Goal: Task Accomplishment & Management: Use online tool/utility

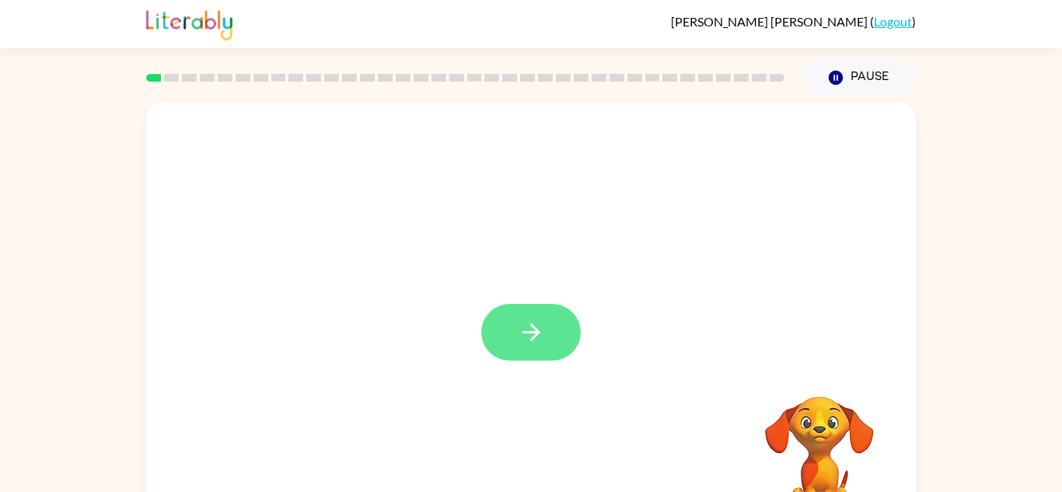
click at [545, 337] on button "button" at bounding box center [530, 332] width 99 height 57
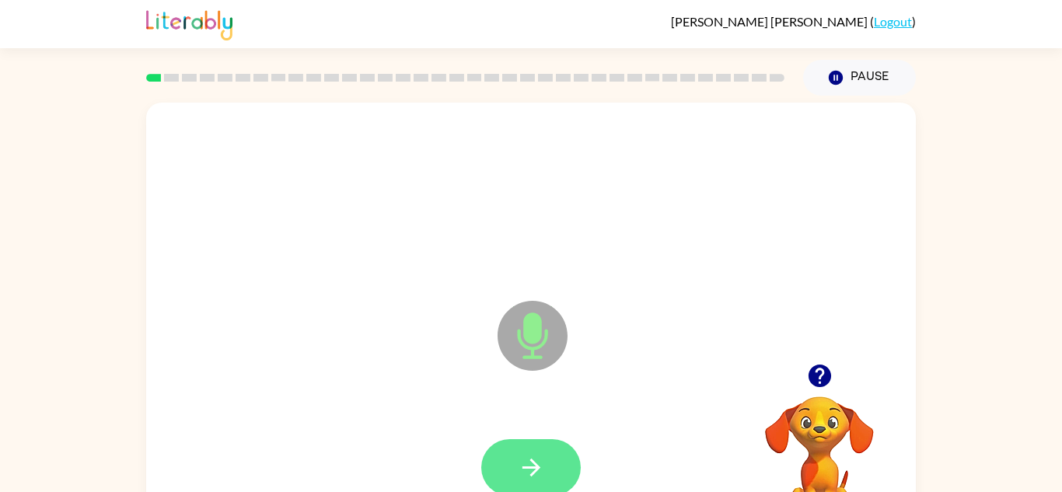
click at [507, 477] on button "button" at bounding box center [530, 467] width 99 height 57
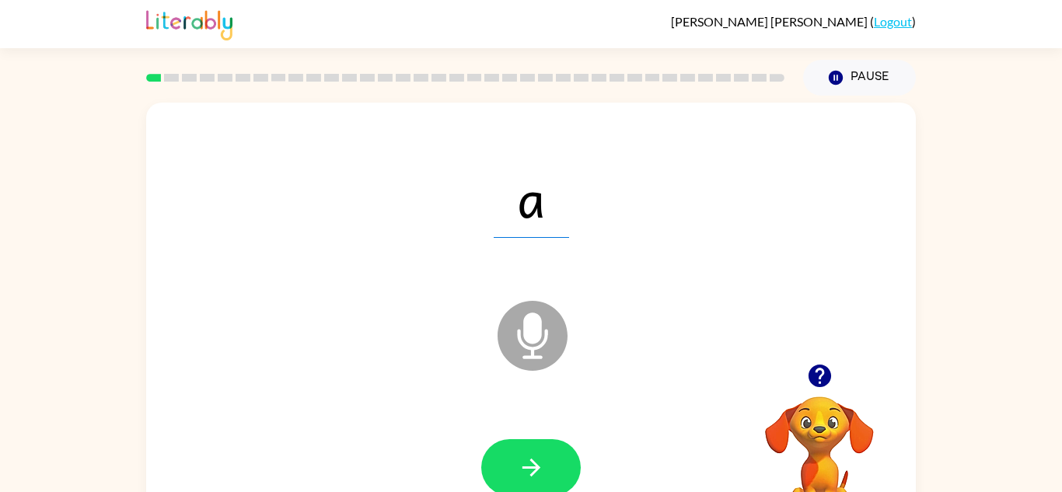
click at [536, 462] on icon "button" at bounding box center [531, 467] width 27 height 27
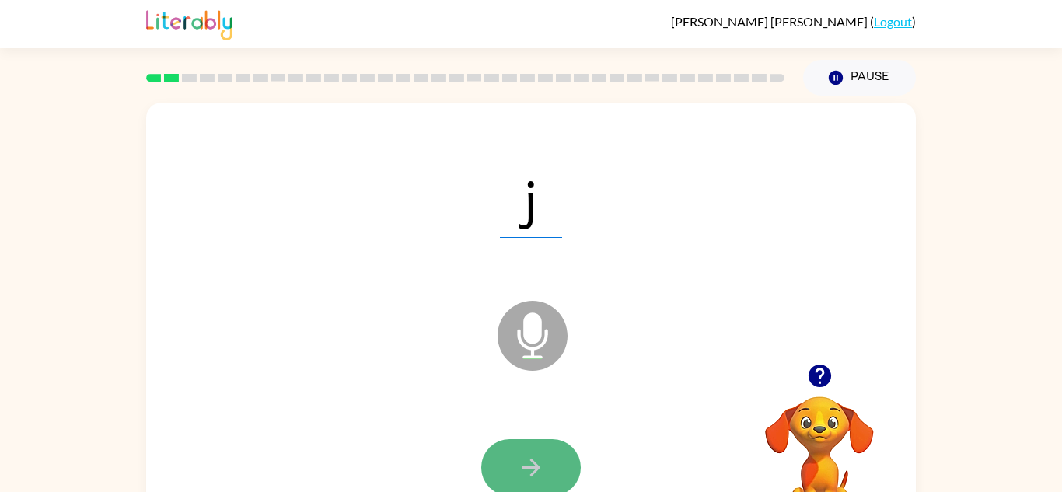
click at [542, 468] on icon "button" at bounding box center [531, 467] width 27 height 27
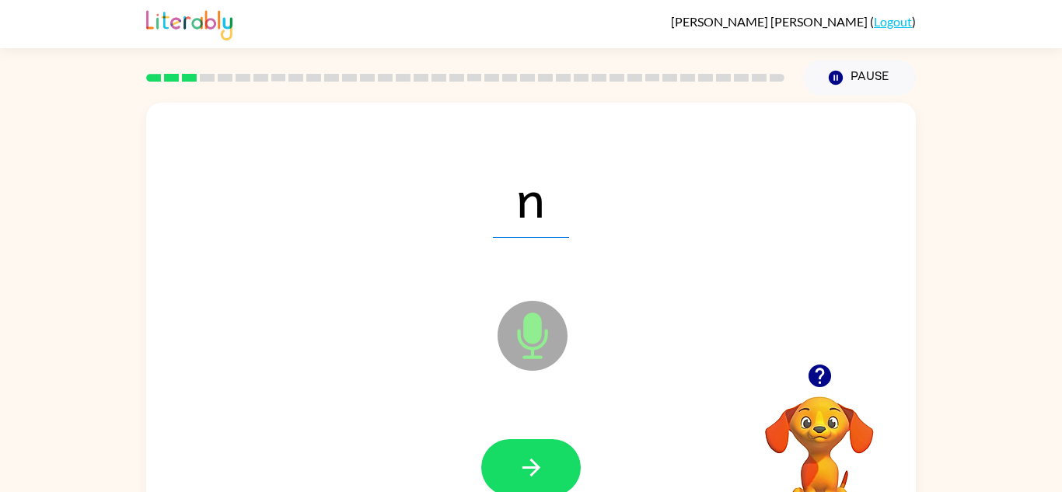
click at [542, 467] on icon "button" at bounding box center [531, 467] width 27 height 27
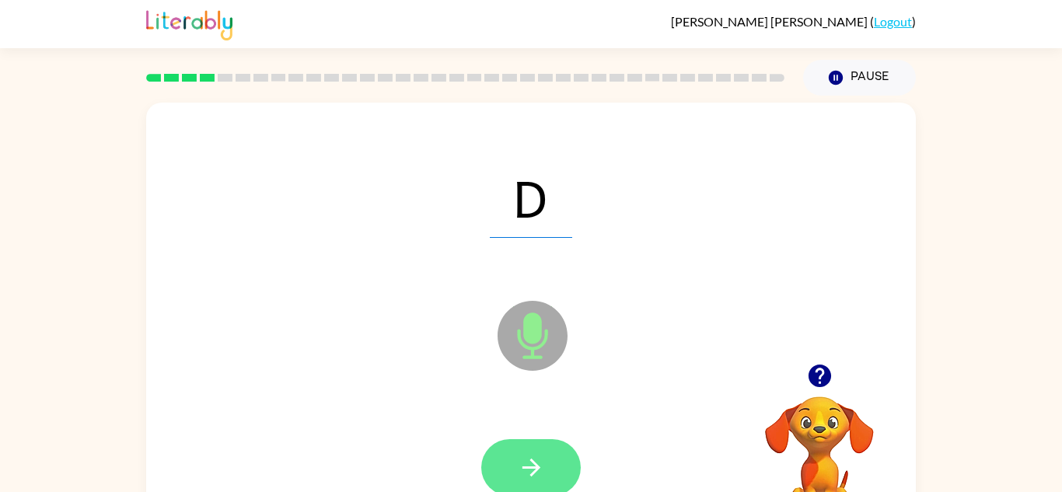
click at [550, 473] on button "button" at bounding box center [530, 467] width 99 height 57
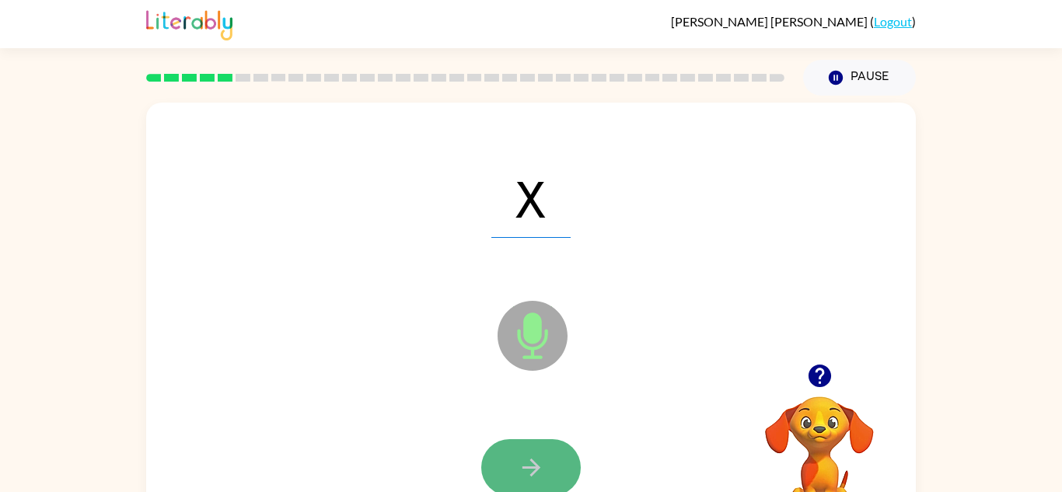
click at [548, 472] on button "button" at bounding box center [530, 467] width 99 height 57
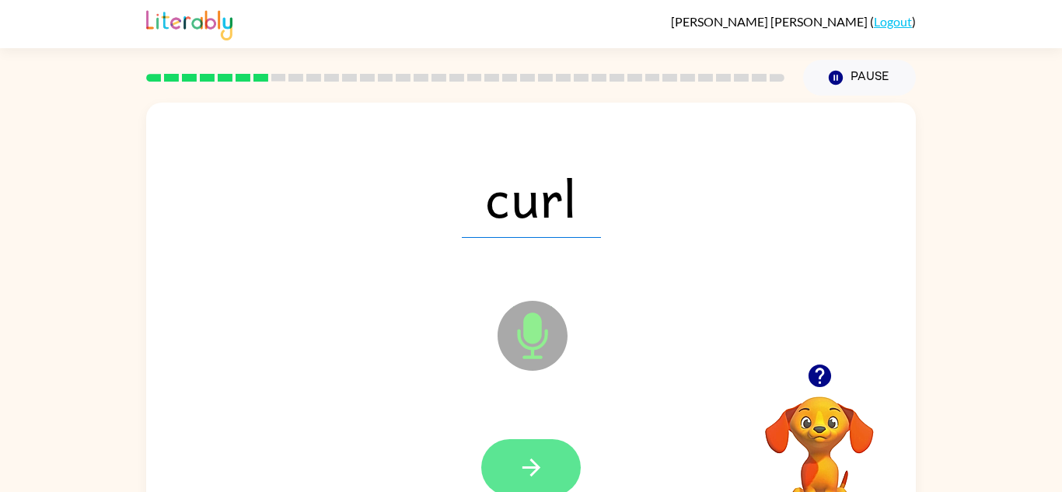
click at [550, 462] on button "button" at bounding box center [530, 467] width 99 height 57
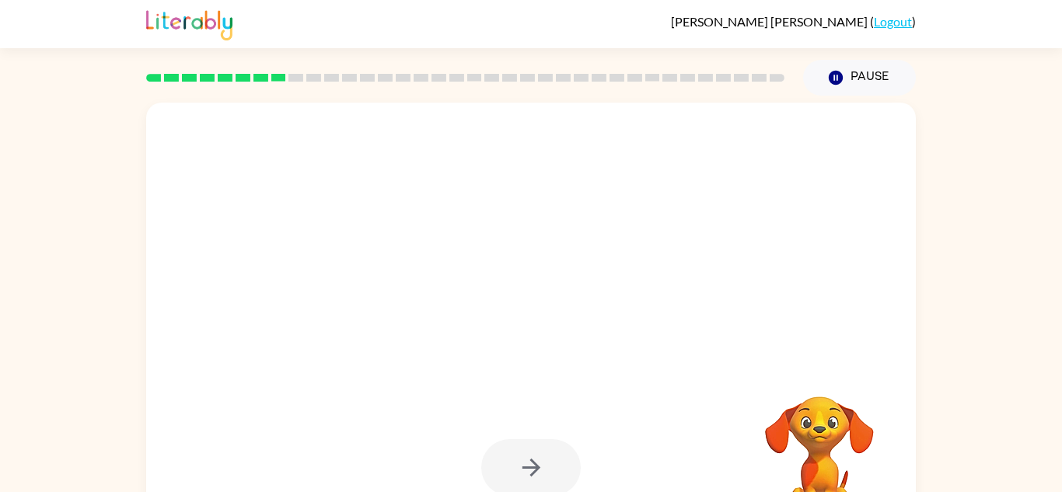
click at [553, 463] on div at bounding box center [530, 467] width 99 height 57
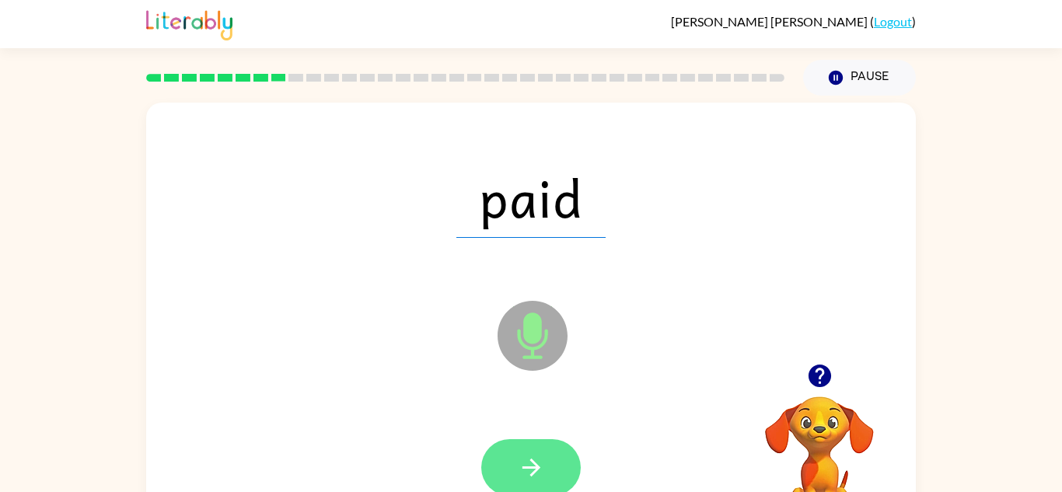
click at [559, 466] on button "button" at bounding box center [530, 467] width 99 height 57
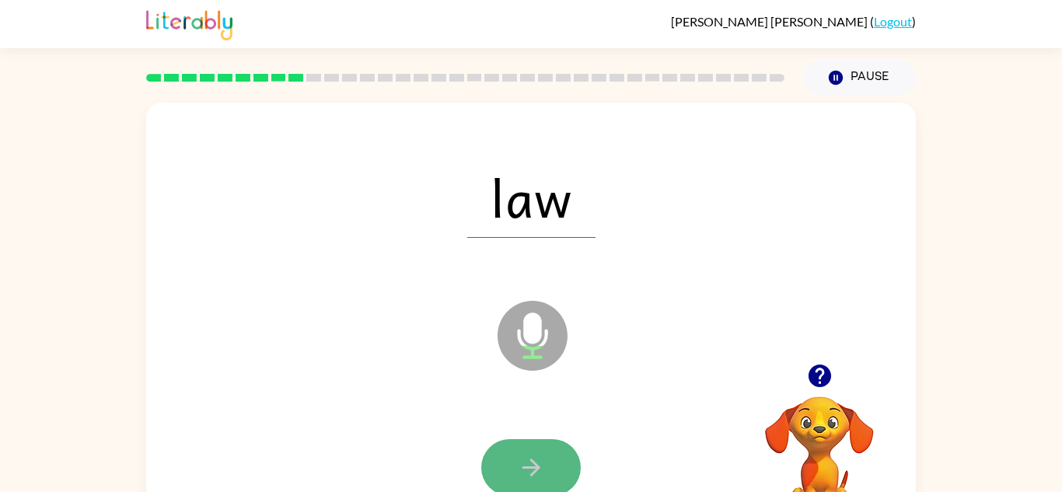
click at [560, 467] on button "button" at bounding box center [530, 467] width 99 height 57
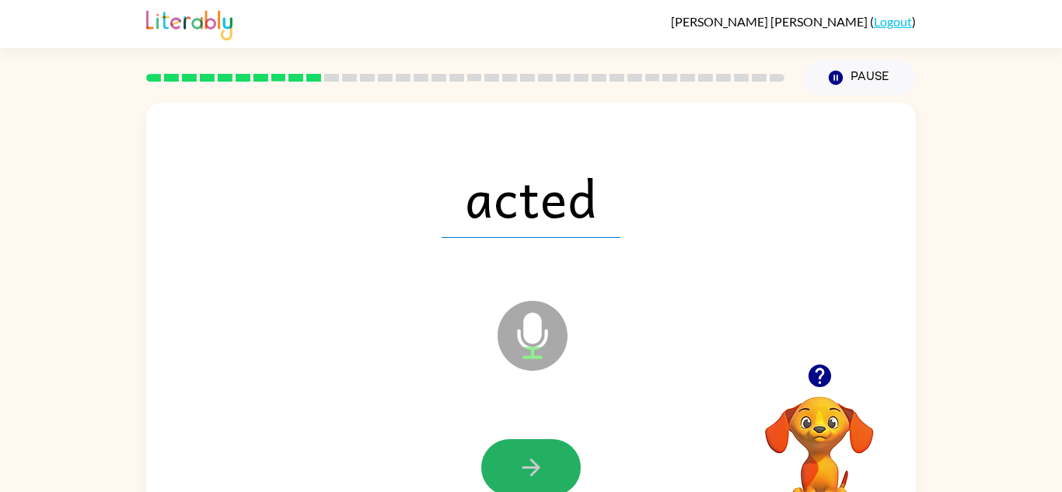
click at [560, 470] on button "button" at bounding box center [530, 467] width 99 height 57
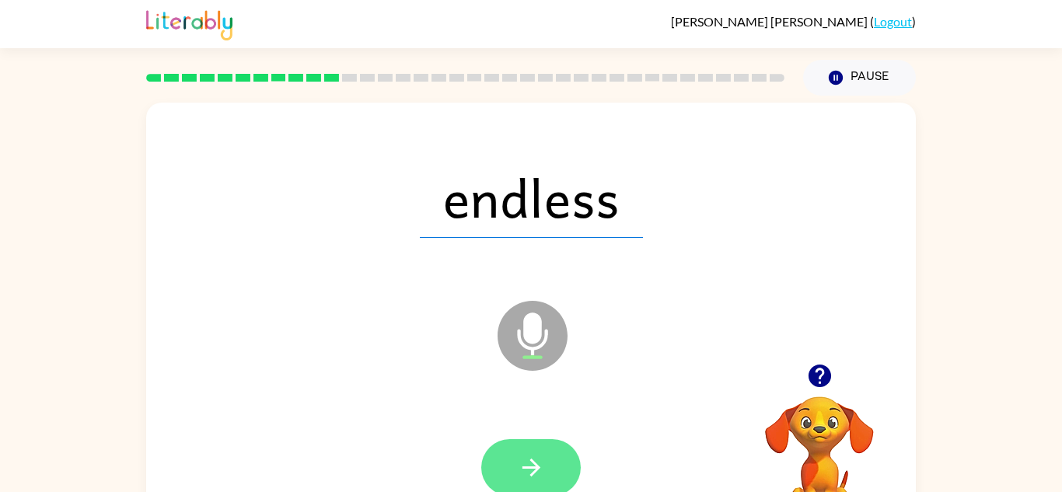
click at [557, 470] on button "button" at bounding box center [530, 467] width 99 height 57
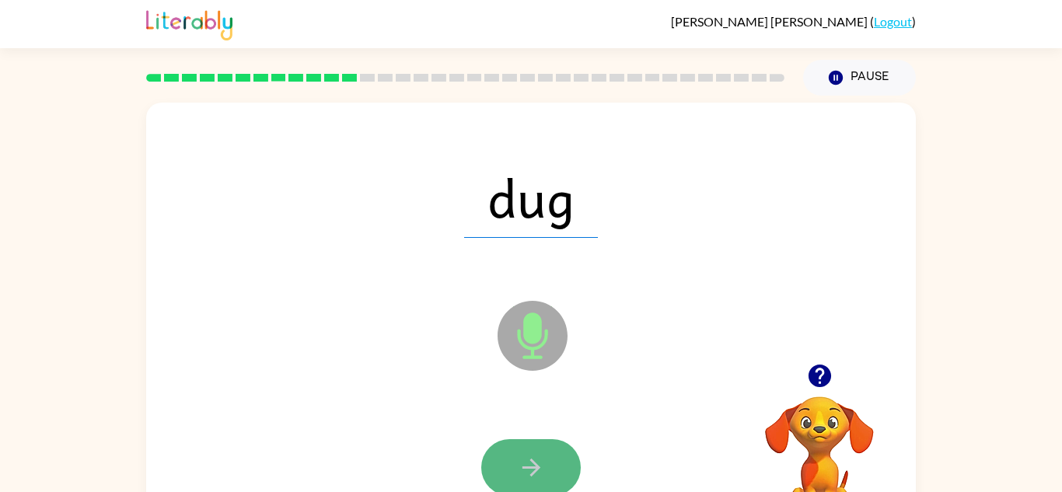
click at [559, 471] on button "button" at bounding box center [530, 467] width 99 height 57
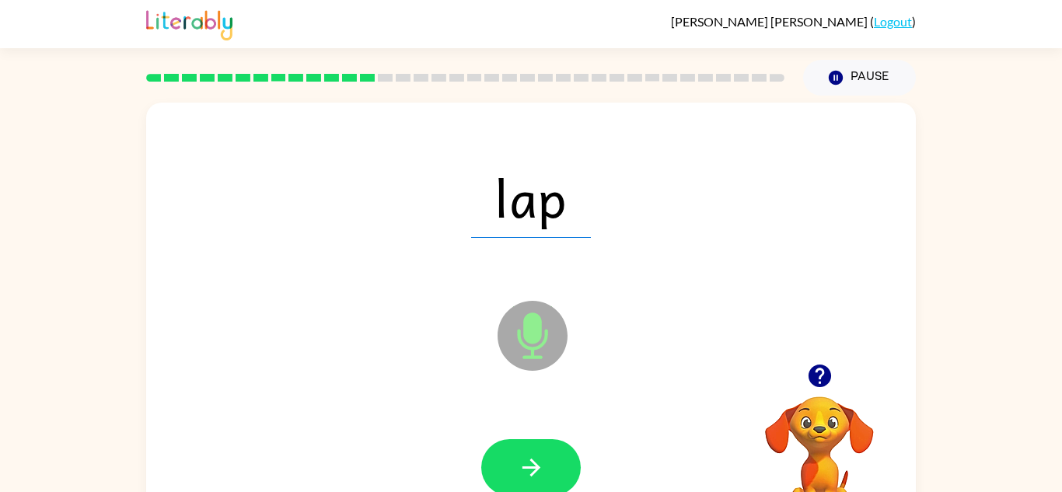
click at [559, 471] on button "button" at bounding box center [530, 467] width 99 height 57
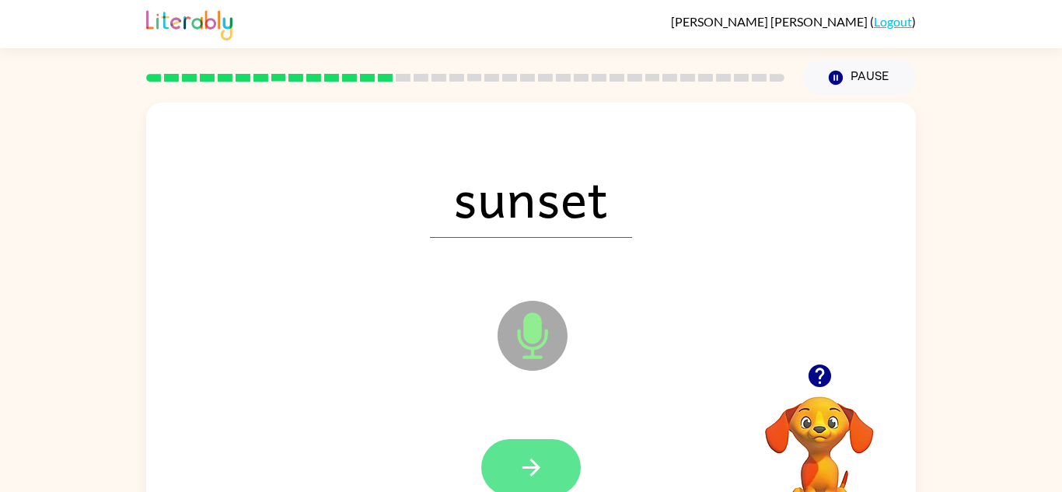
click at [558, 472] on button "button" at bounding box center [530, 467] width 99 height 57
click at [539, 474] on icon "button" at bounding box center [531, 467] width 27 height 27
click at [538, 475] on icon "button" at bounding box center [531, 467] width 27 height 27
click at [540, 475] on icon "button" at bounding box center [531, 467] width 27 height 27
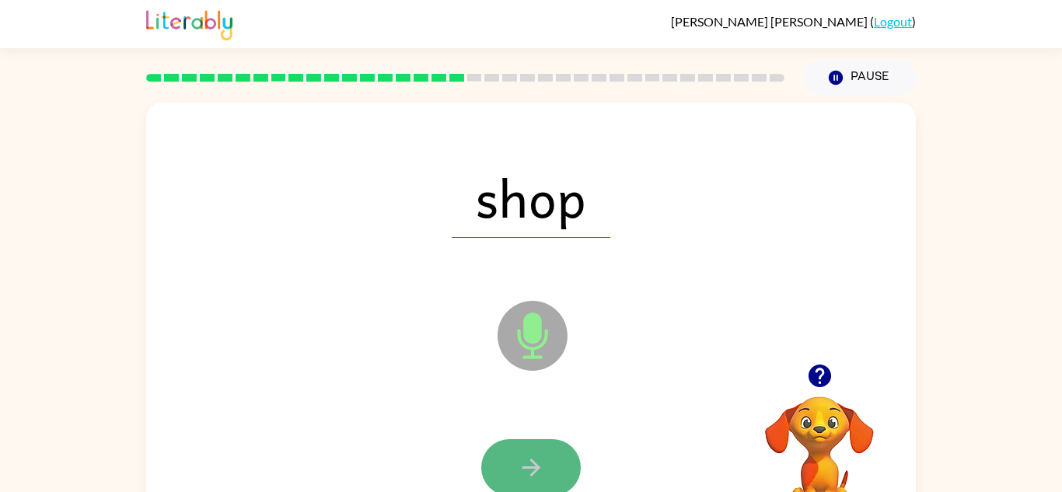
click at [541, 478] on icon "button" at bounding box center [531, 467] width 27 height 27
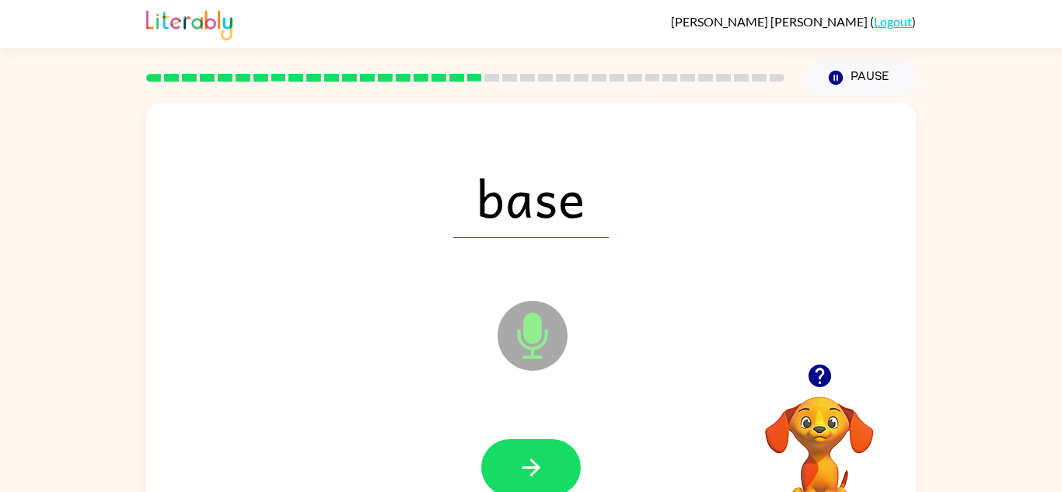
click at [541, 478] on icon "button" at bounding box center [531, 467] width 27 height 27
click at [540, 476] on icon "button" at bounding box center [531, 467] width 27 height 27
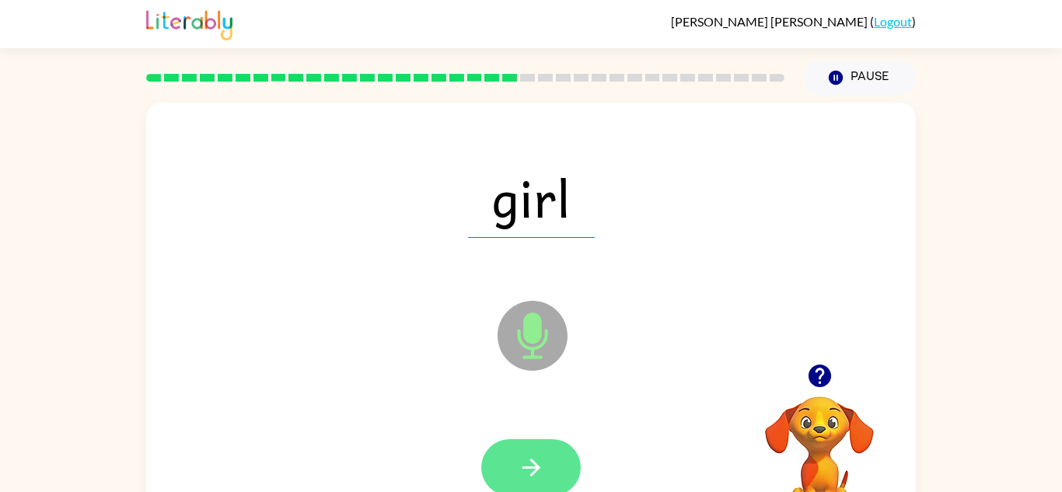
click at [539, 472] on icon "button" at bounding box center [531, 467] width 27 height 27
click at [544, 473] on button "button" at bounding box center [530, 467] width 99 height 57
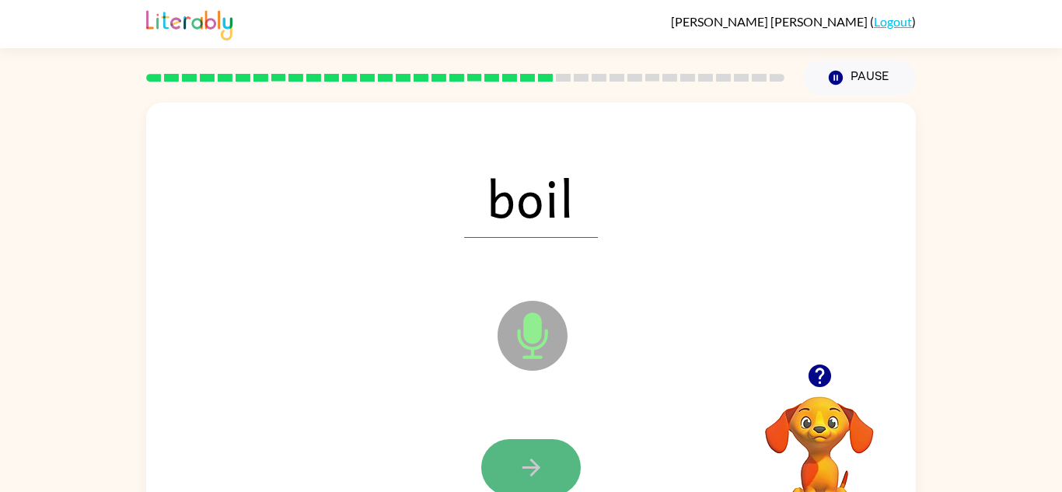
click at [542, 469] on icon "button" at bounding box center [531, 467] width 27 height 27
click at [543, 469] on icon "button" at bounding box center [531, 467] width 27 height 27
click at [543, 472] on icon "button" at bounding box center [531, 467] width 27 height 27
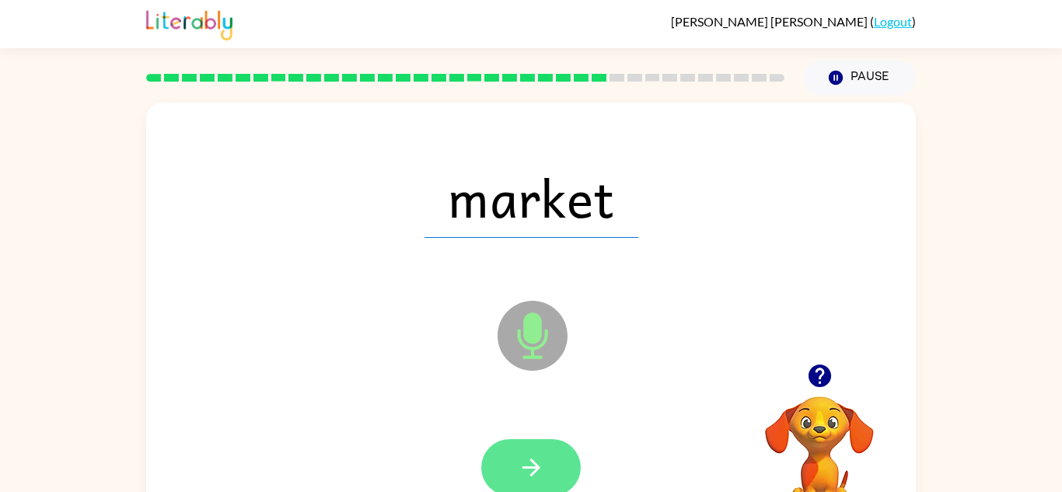
click at [539, 470] on icon "button" at bounding box center [531, 467] width 27 height 27
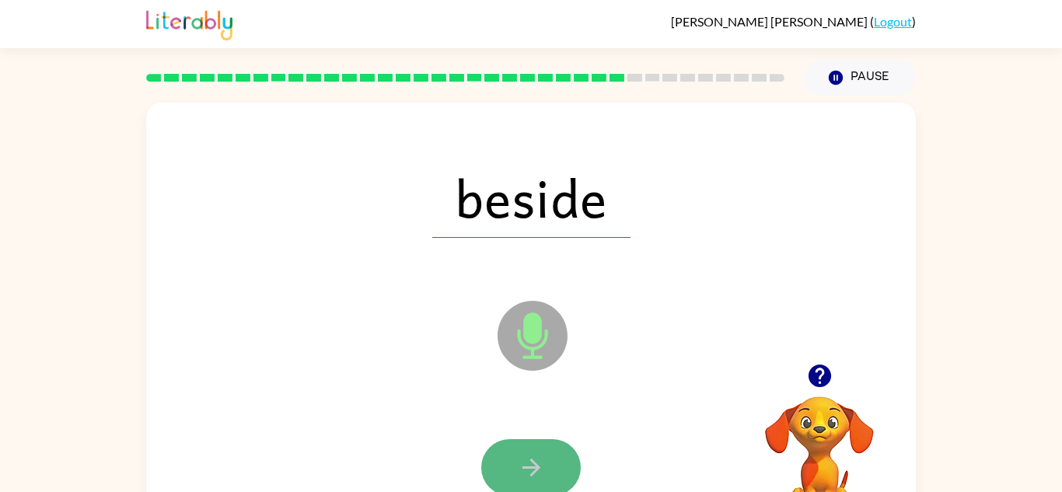
click at [539, 471] on icon "button" at bounding box center [531, 467] width 27 height 27
click at [539, 471] on div at bounding box center [530, 467] width 99 height 57
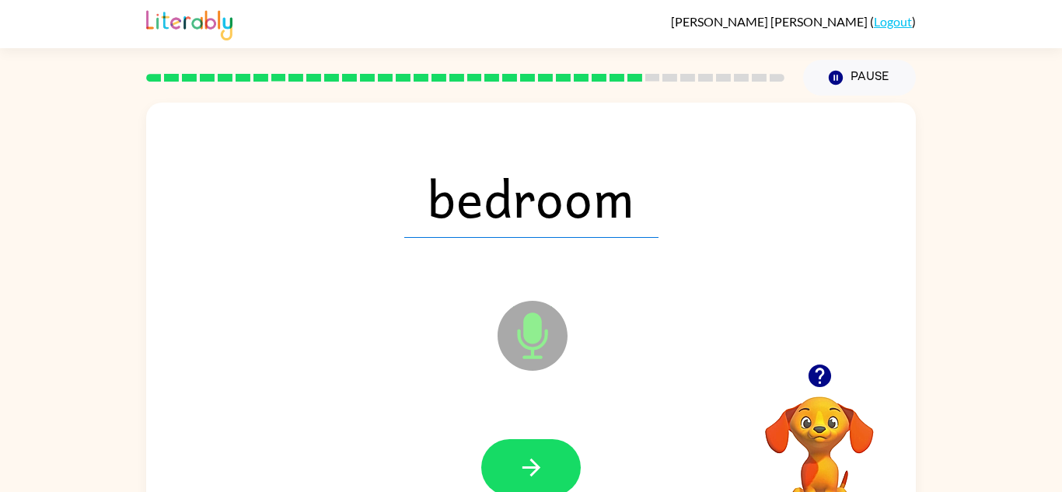
click at [539, 471] on icon "button" at bounding box center [531, 467] width 27 height 27
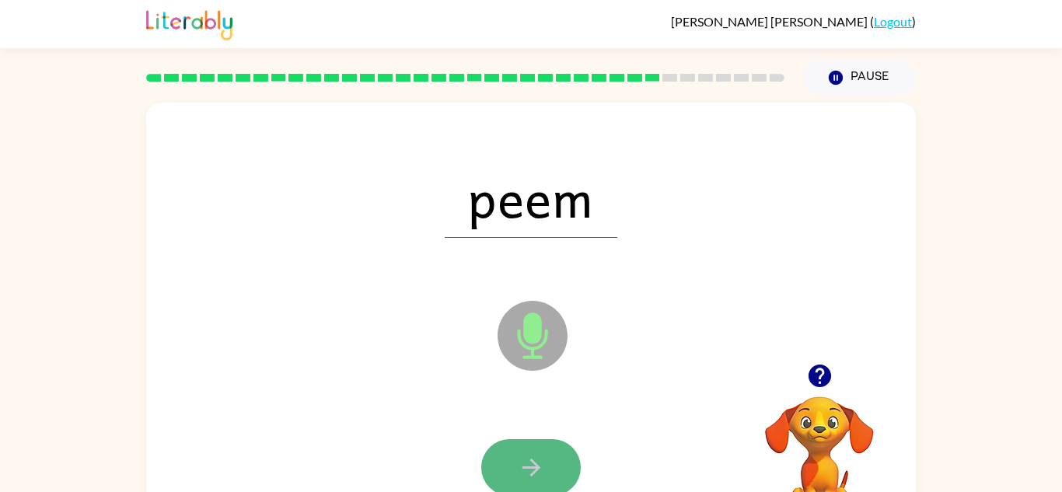
click at [546, 466] on button "button" at bounding box center [530, 467] width 99 height 57
click at [553, 476] on button "button" at bounding box center [530, 467] width 99 height 57
click at [546, 473] on button "button" at bounding box center [530, 467] width 99 height 57
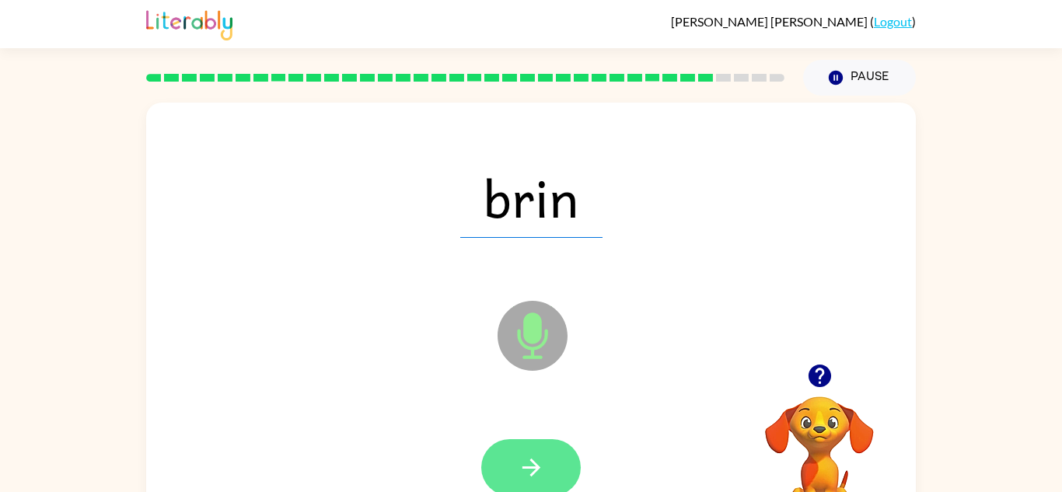
click at [547, 476] on button "button" at bounding box center [530, 467] width 99 height 57
click at [550, 475] on button "button" at bounding box center [530, 467] width 99 height 57
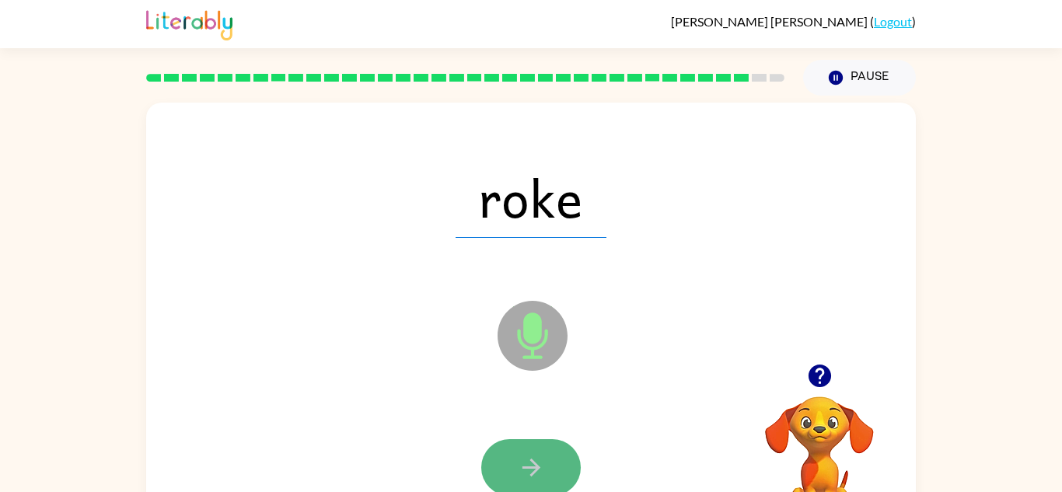
click at [553, 473] on button "button" at bounding box center [530, 467] width 99 height 57
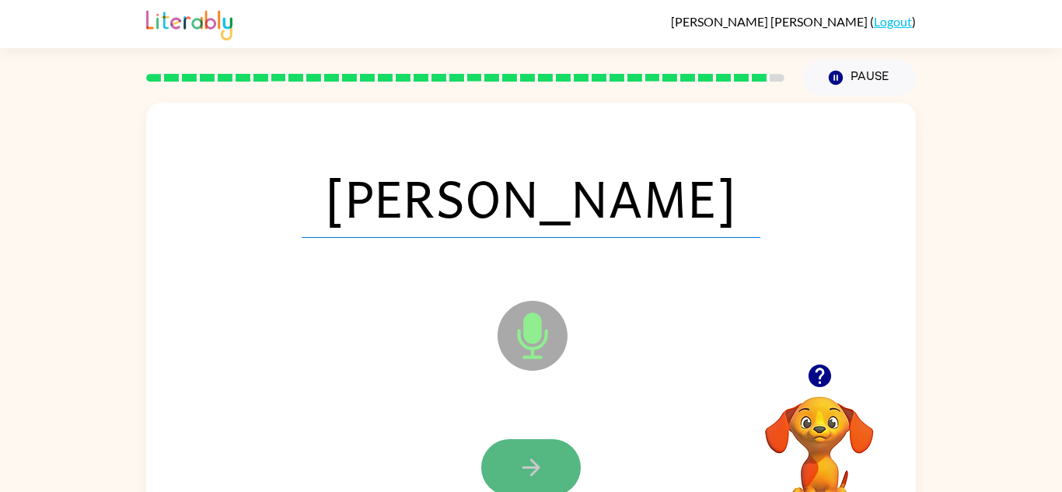
click at [556, 476] on button "button" at bounding box center [530, 467] width 99 height 57
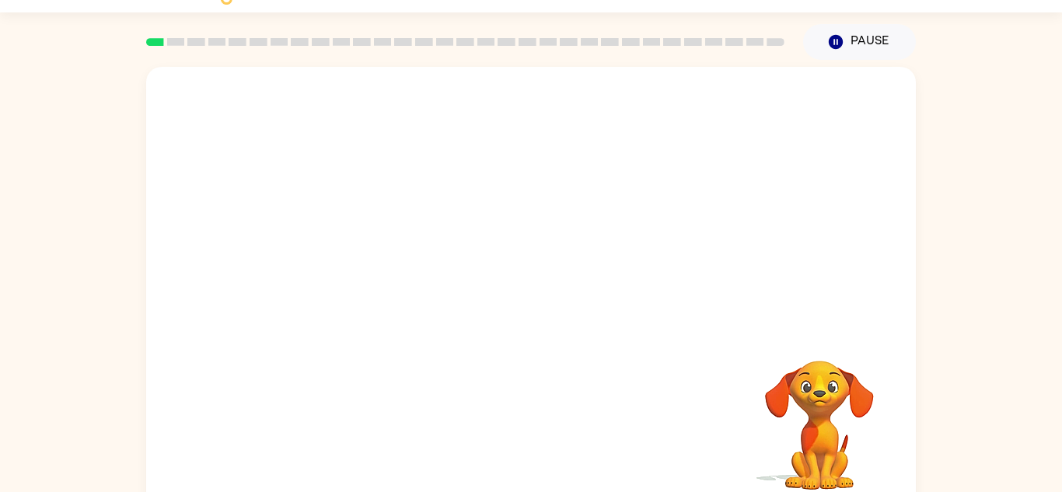
scroll to position [54, 0]
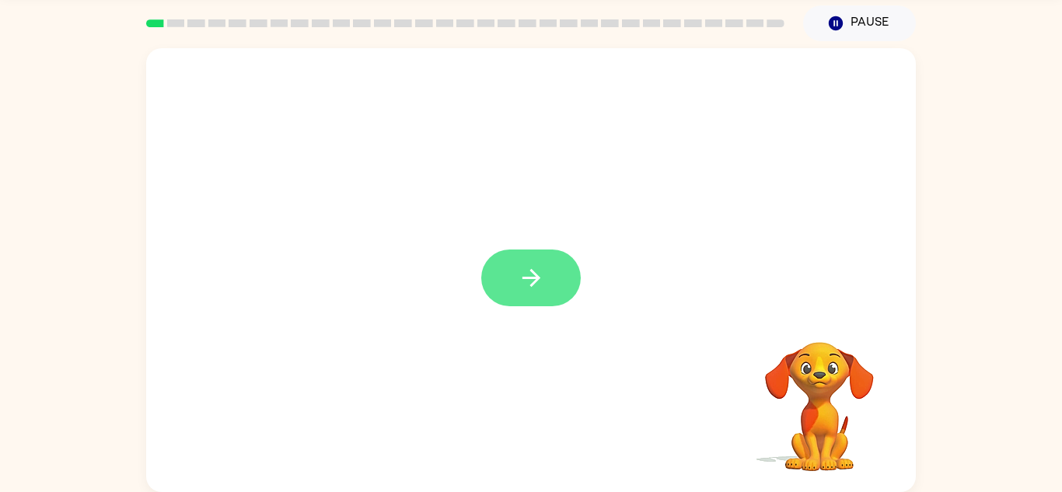
click at [531, 302] on button "button" at bounding box center [530, 278] width 99 height 57
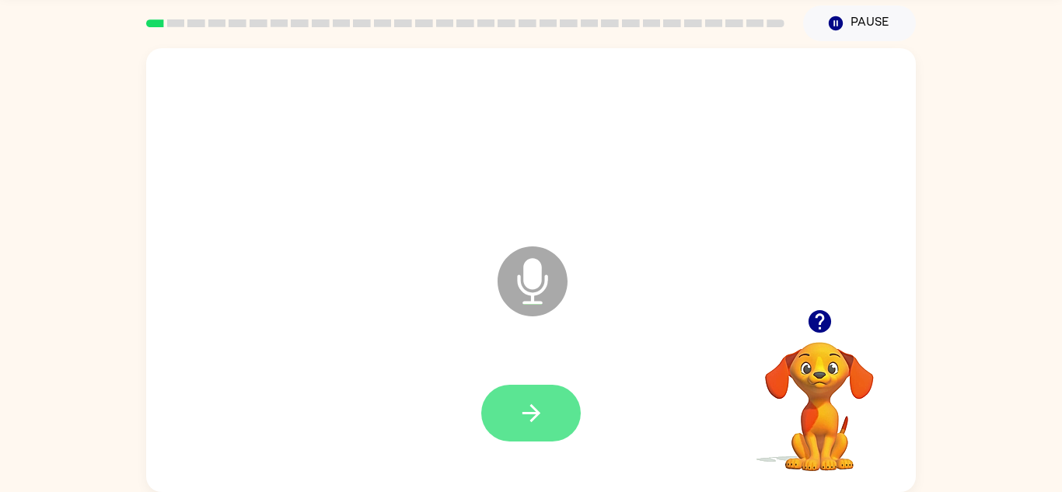
click at [562, 396] on button "button" at bounding box center [530, 413] width 99 height 57
click at [529, 422] on icon "button" at bounding box center [531, 413] width 27 height 27
click at [536, 423] on icon "button" at bounding box center [531, 413] width 27 height 27
click at [553, 427] on button "button" at bounding box center [530, 413] width 99 height 57
click at [536, 411] on icon "button" at bounding box center [531, 413] width 18 height 18
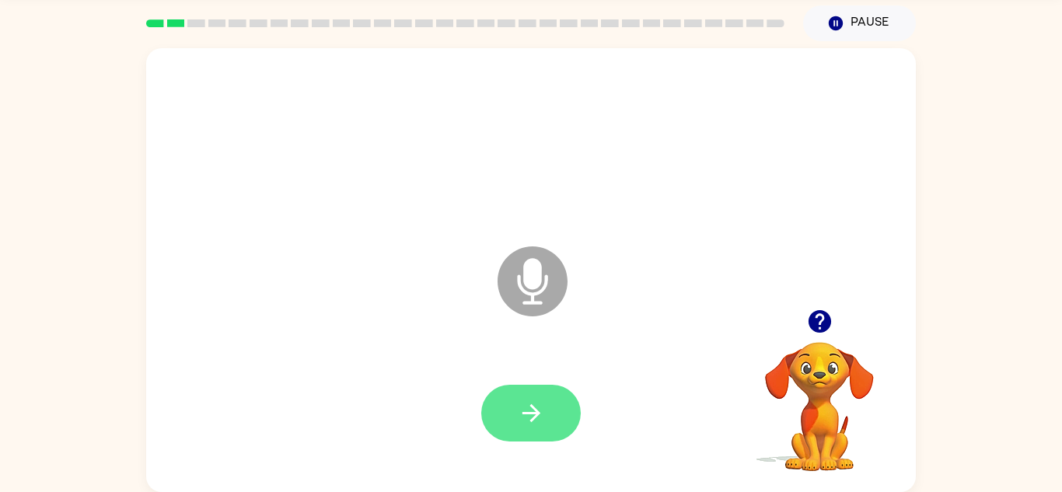
click at [518, 419] on icon "button" at bounding box center [531, 413] width 27 height 27
click at [518, 410] on icon "button" at bounding box center [531, 413] width 27 height 27
click at [521, 434] on button "button" at bounding box center [530, 413] width 99 height 57
click at [525, 421] on icon "button" at bounding box center [531, 413] width 27 height 27
click at [553, 418] on button "button" at bounding box center [530, 413] width 99 height 57
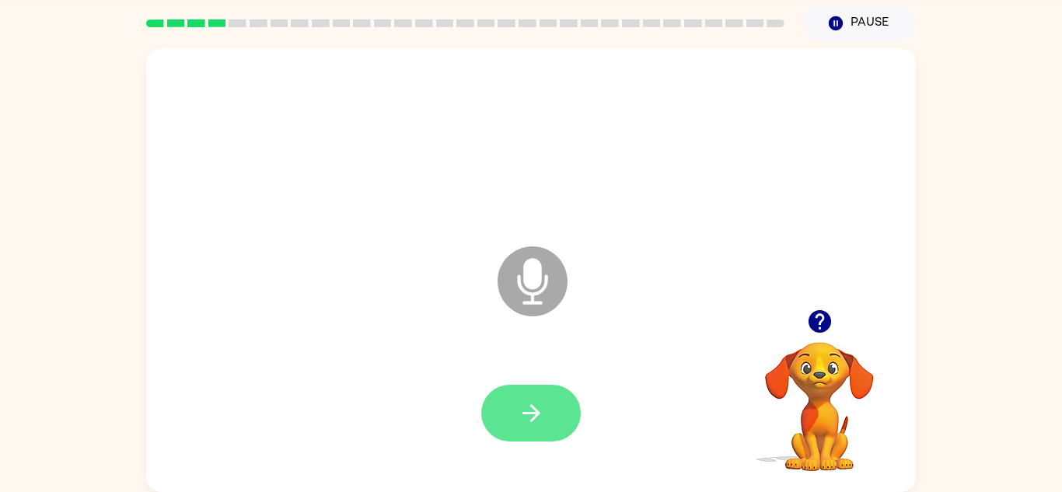
click at [555, 424] on button "button" at bounding box center [530, 413] width 99 height 57
click at [518, 415] on icon "button" at bounding box center [531, 413] width 27 height 27
click at [539, 422] on icon "button" at bounding box center [531, 413] width 27 height 27
click at [531, 434] on button "button" at bounding box center [530, 413] width 99 height 57
click at [542, 421] on icon "button" at bounding box center [531, 413] width 27 height 27
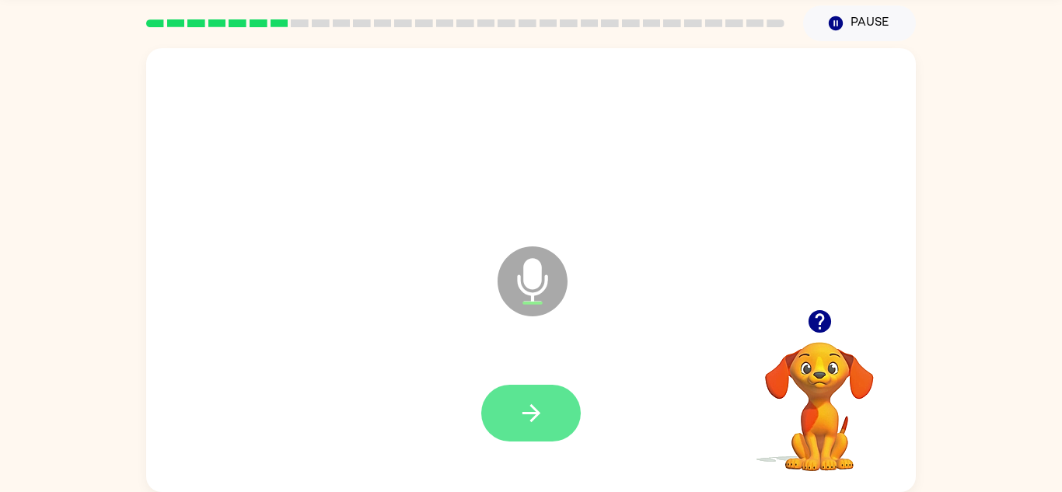
click at [546, 423] on button "button" at bounding box center [530, 413] width 99 height 57
click at [548, 436] on button "button" at bounding box center [530, 413] width 99 height 57
click at [536, 429] on button "button" at bounding box center [530, 413] width 99 height 57
click at [518, 417] on icon "button" at bounding box center [531, 413] width 27 height 27
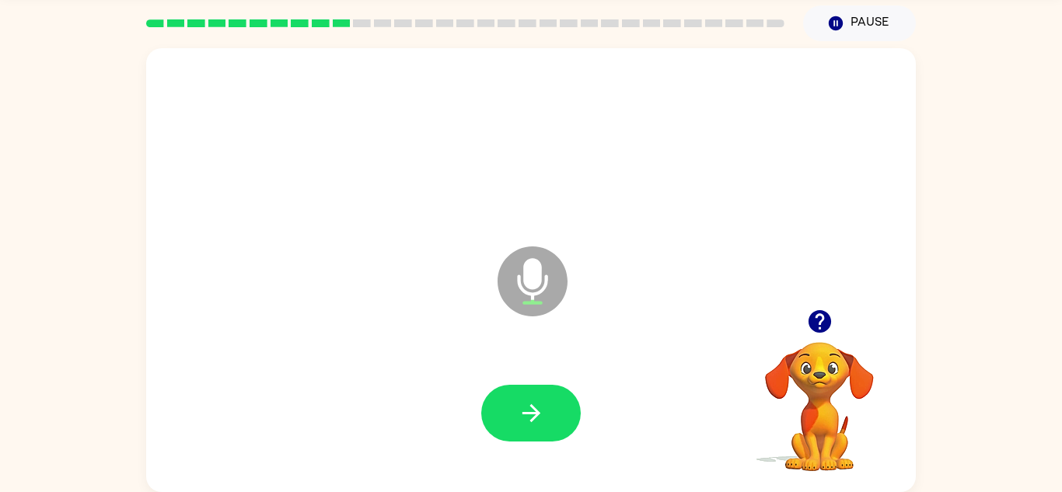
click at [840, 355] on video "Your browser must support playing .mp4 files to use Literably. Please try using…" at bounding box center [819, 395] width 155 height 155
click at [820, 329] on icon "button" at bounding box center [819, 321] width 27 height 27
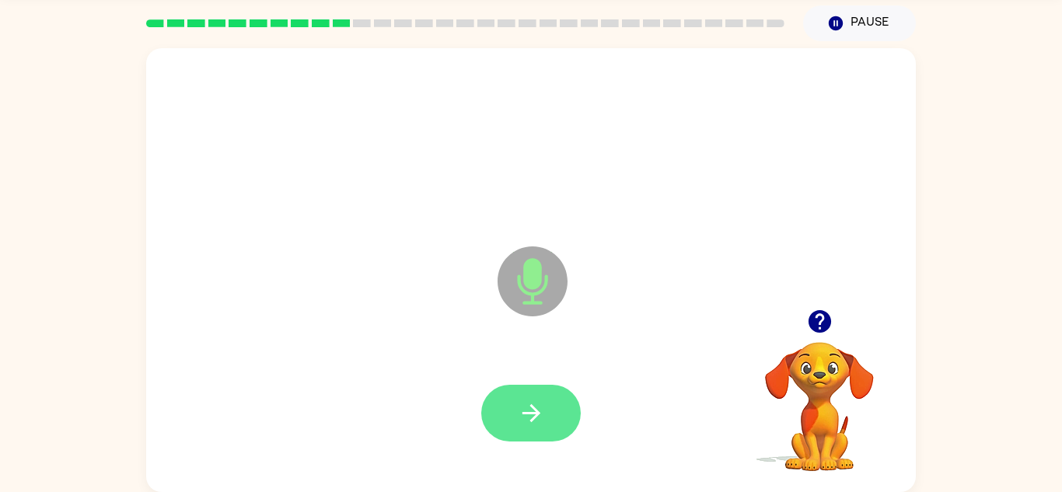
click at [531, 421] on icon "button" at bounding box center [531, 413] width 18 height 18
click at [551, 416] on button "button" at bounding box center [530, 413] width 99 height 57
click at [535, 417] on icon "button" at bounding box center [531, 413] width 18 height 18
click at [535, 438] on button "button" at bounding box center [530, 413] width 99 height 57
click at [534, 400] on icon "button" at bounding box center [531, 413] width 27 height 27
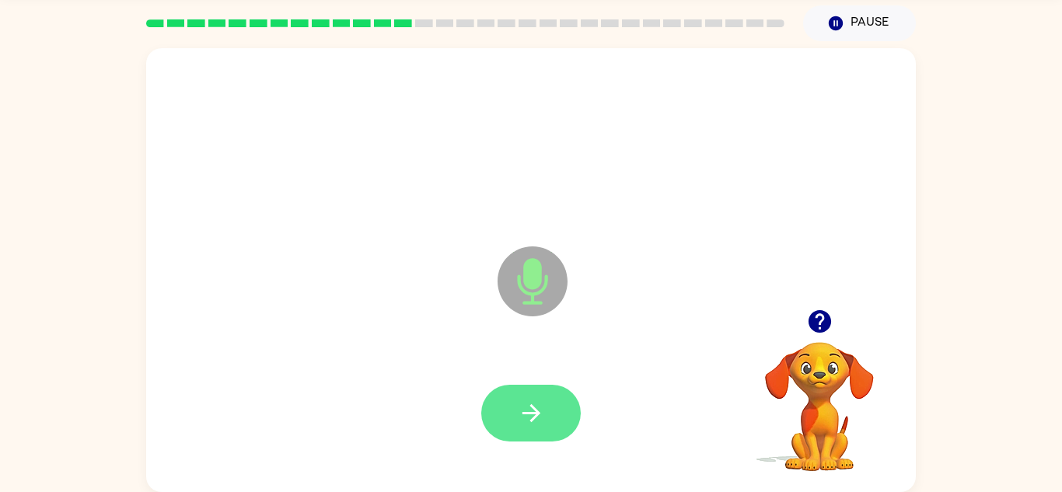
click at [529, 403] on icon "button" at bounding box center [531, 413] width 27 height 27
click at [562, 426] on button "button" at bounding box center [530, 413] width 99 height 57
click at [514, 433] on button "button" at bounding box center [530, 413] width 99 height 57
click at [532, 427] on button "button" at bounding box center [530, 413] width 99 height 57
click at [542, 426] on icon "button" at bounding box center [531, 413] width 27 height 27
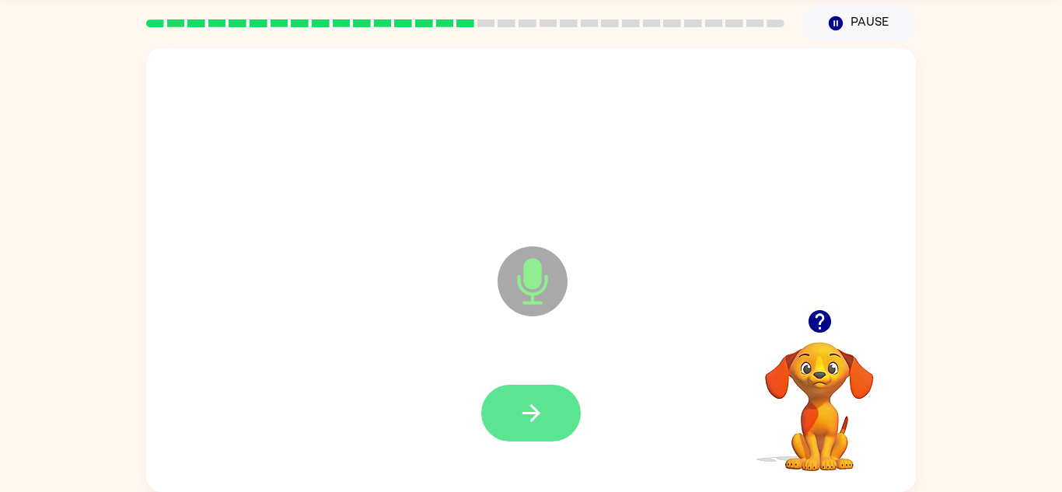
click at [531, 420] on icon "button" at bounding box center [531, 413] width 18 height 18
click at [520, 400] on icon "button" at bounding box center [531, 413] width 27 height 27
click at [537, 430] on button "button" at bounding box center [530, 413] width 99 height 57
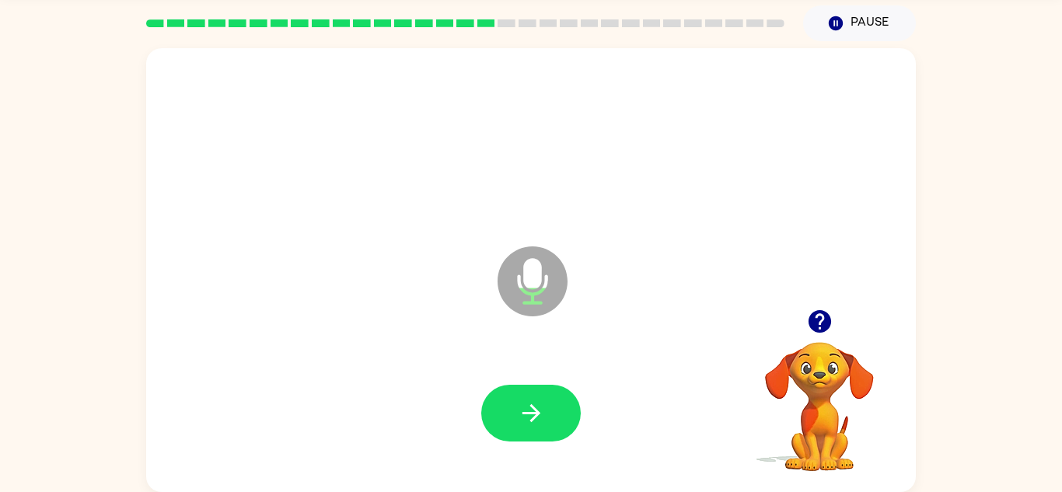
click at [801, 330] on div at bounding box center [819, 322] width 155 height 40
click at [820, 361] on video "Your browser must support playing .mp4 files to use Literably. Please try using…" at bounding box center [819, 395] width 155 height 155
click at [822, 319] on icon "button" at bounding box center [819, 321] width 27 height 27
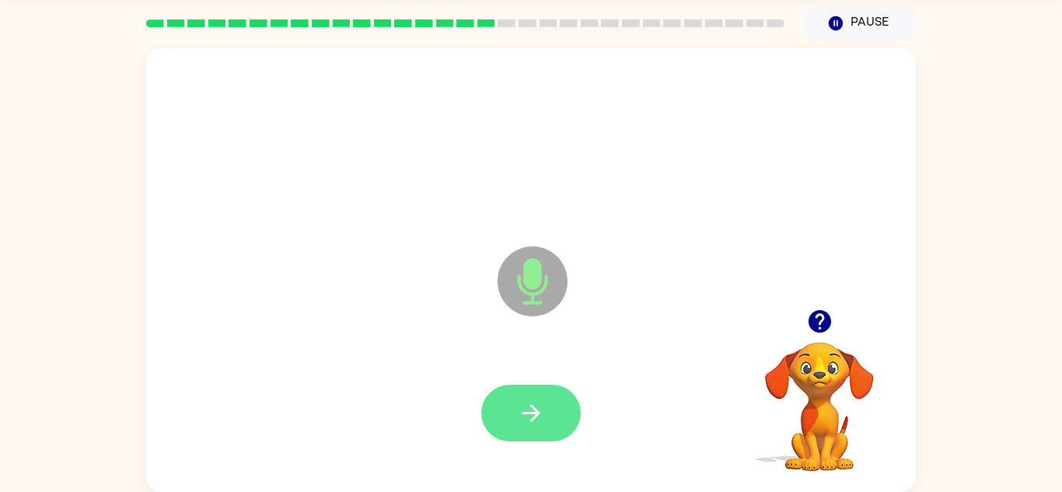
click at [541, 430] on button "button" at bounding box center [530, 413] width 99 height 57
click at [526, 422] on icon "button" at bounding box center [531, 413] width 27 height 27
click at [532, 424] on icon "button" at bounding box center [531, 413] width 27 height 27
click at [540, 394] on button "button" at bounding box center [530, 413] width 99 height 57
click at [536, 433] on button "button" at bounding box center [530, 413] width 99 height 57
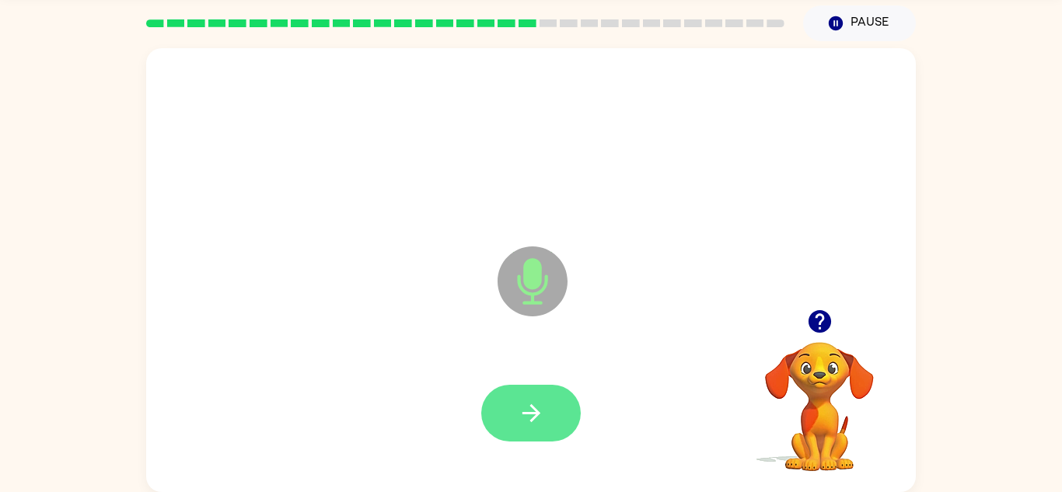
click at [519, 428] on button "button" at bounding box center [530, 413] width 99 height 57
click at [538, 412] on icon "button" at bounding box center [531, 413] width 18 height 18
click at [533, 439] on button "button" at bounding box center [530, 413] width 99 height 57
click at [548, 421] on button "button" at bounding box center [530, 413] width 99 height 57
click at [566, 409] on button "button" at bounding box center [530, 413] width 99 height 57
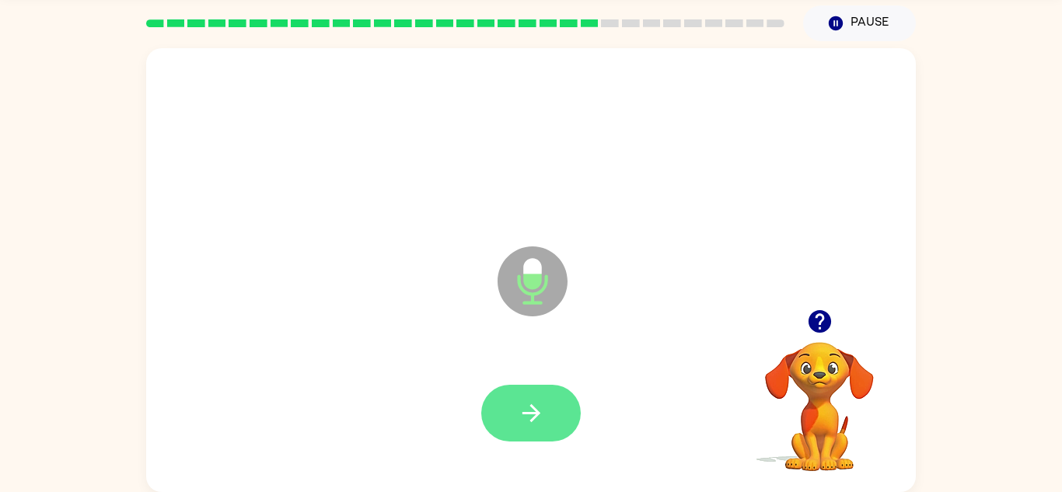
click at [571, 410] on button "button" at bounding box center [530, 413] width 99 height 57
click at [507, 403] on button "button" at bounding box center [530, 413] width 99 height 57
click at [567, 417] on button "button" at bounding box center [530, 413] width 99 height 57
click at [559, 436] on button "button" at bounding box center [530, 413] width 99 height 57
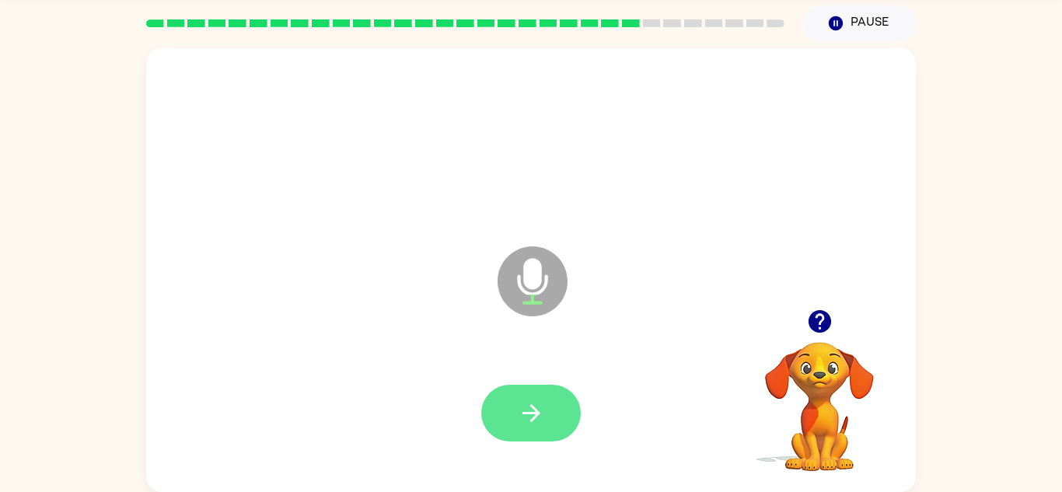
click at [541, 414] on icon "button" at bounding box center [531, 413] width 27 height 27
click at [527, 413] on icon "button" at bounding box center [531, 413] width 18 height 18
click at [824, 337] on button "button" at bounding box center [820, 322] width 40 height 40
click at [553, 409] on button "button" at bounding box center [530, 413] width 99 height 57
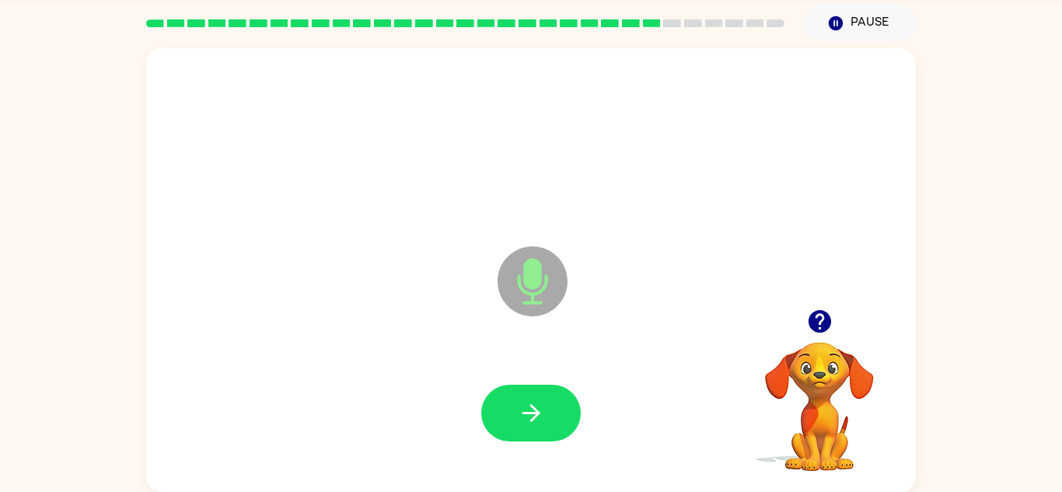
click at [817, 321] on icon "button" at bounding box center [819, 321] width 23 height 23
click at [535, 404] on icon "button" at bounding box center [531, 413] width 27 height 27
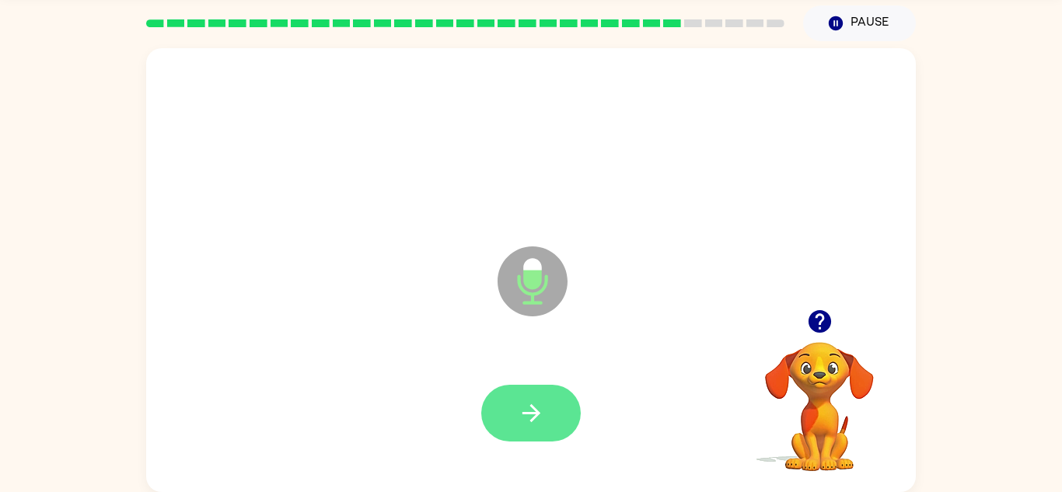
click at [536, 434] on button "button" at bounding box center [530, 413] width 99 height 57
click at [561, 403] on button "button" at bounding box center [530, 413] width 99 height 57
click at [513, 435] on button "button" at bounding box center [530, 413] width 99 height 57
click at [557, 414] on button "button" at bounding box center [530, 413] width 99 height 57
click at [531, 423] on icon "button" at bounding box center [531, 413] width 27 height 27
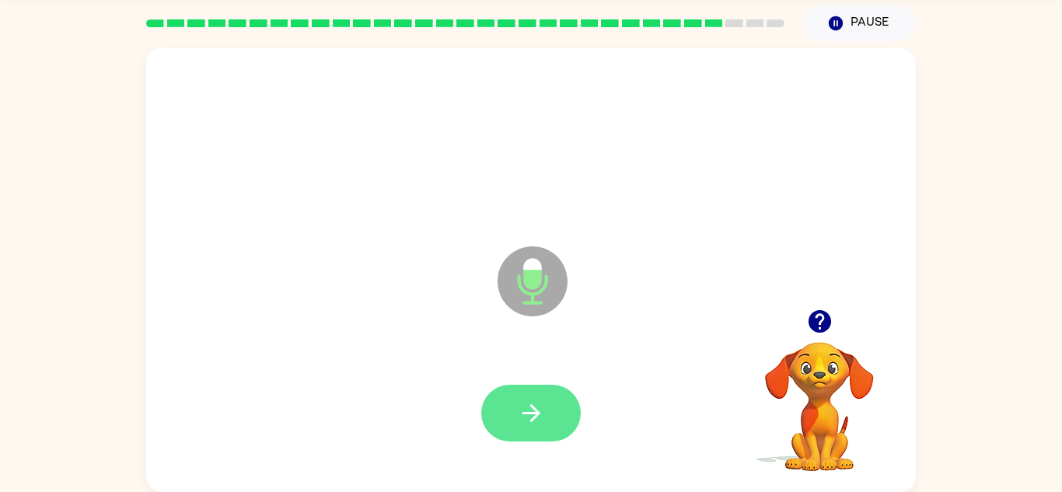
click at [558, 390] on button "button" at bounding box center [530, 413] width 99 height 57
click at [496, 421] on button "button" at bounding box center [530, 413] width 99 height 57
click at [543, 431] on button "button" at bounding box center [530, 413] width 99 height 57
click at [509, 432] on button "button" at bounding box center [530, 413] width 99 height 57
click at [538, 417] on icon "button" at bounding box center [531, 413] width 27 height 27
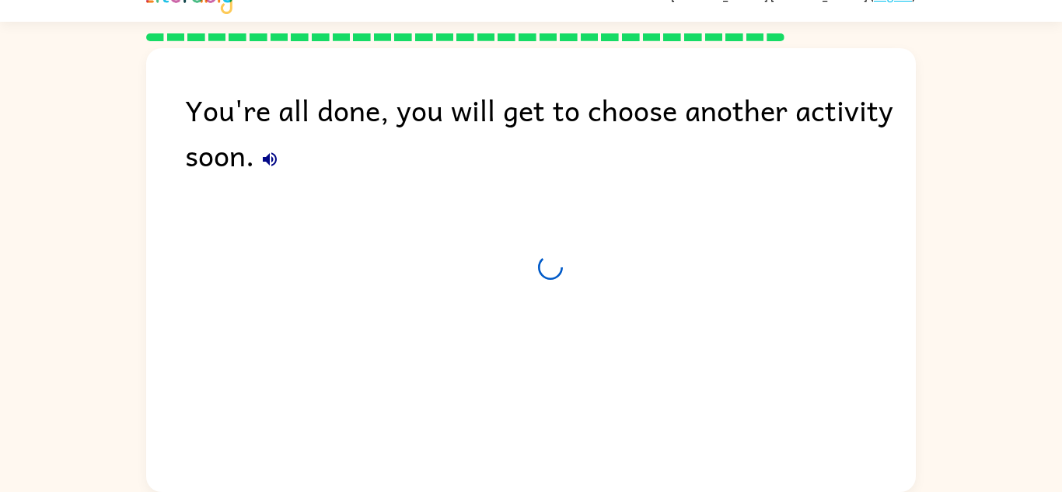
scroll to position [26, 0]
